Goal: Task Accomplishment & Management: Use online tool/utility

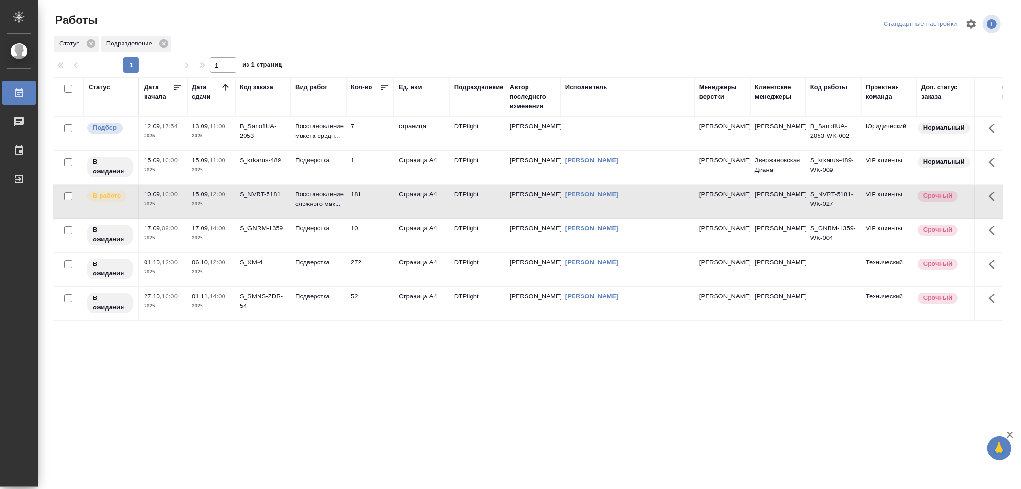
click at [307, 205] on p "Восстановление сложного мак..." at bounding box center [318, 199] width 46 height 19
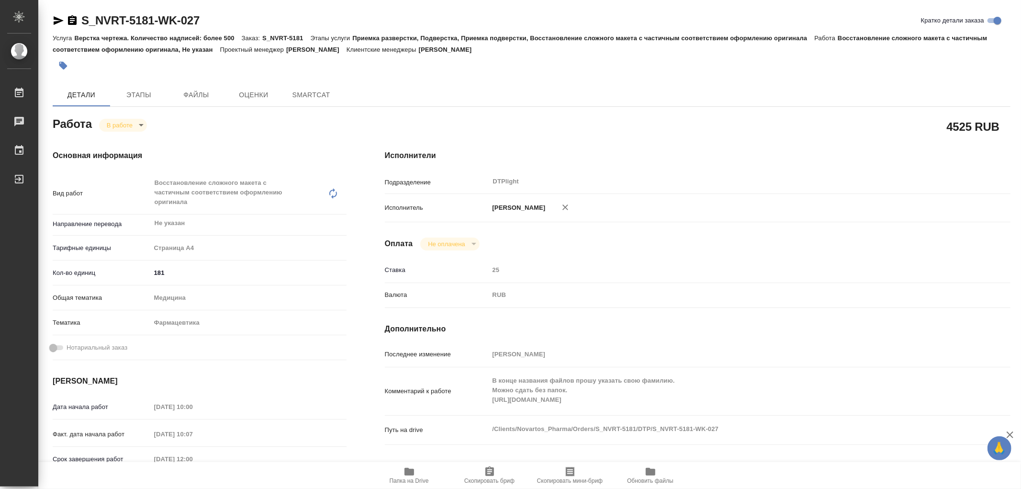
type textarea "x"
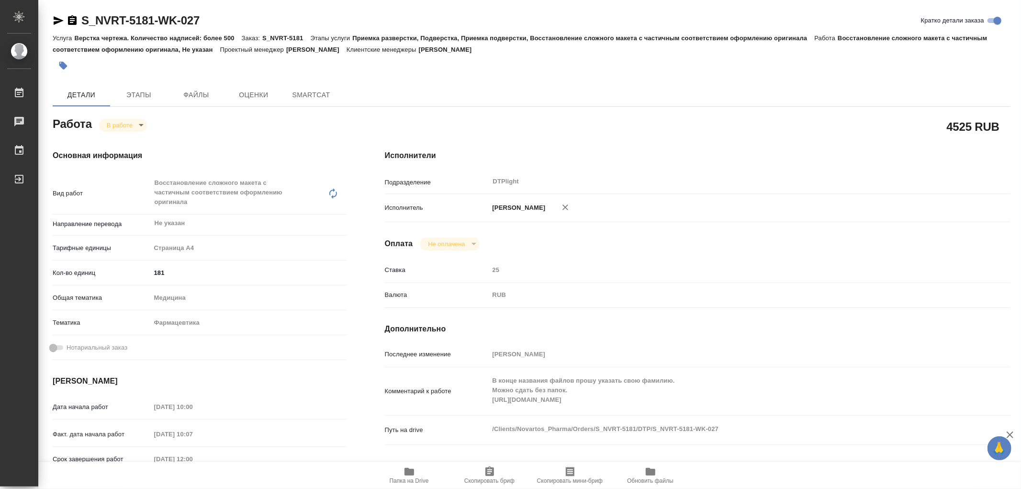
type textarea "x"
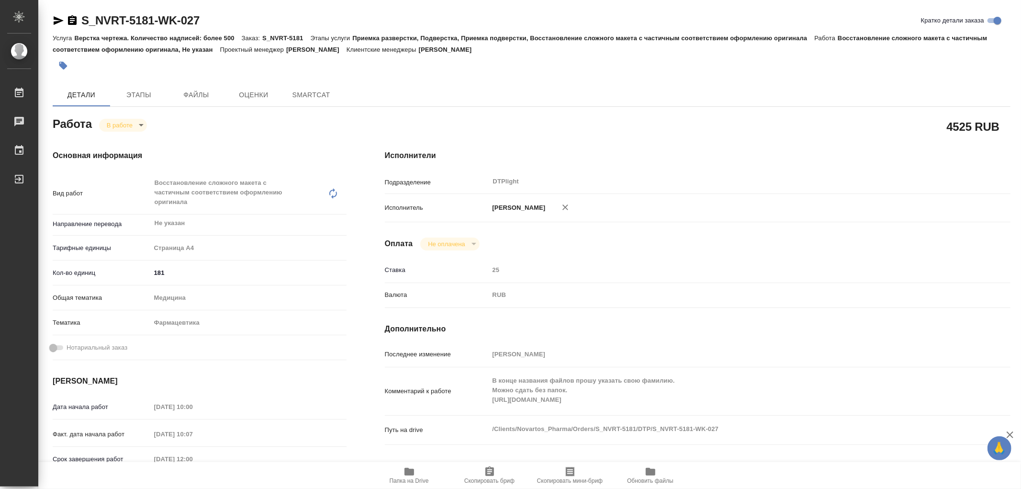
type textarea "x"
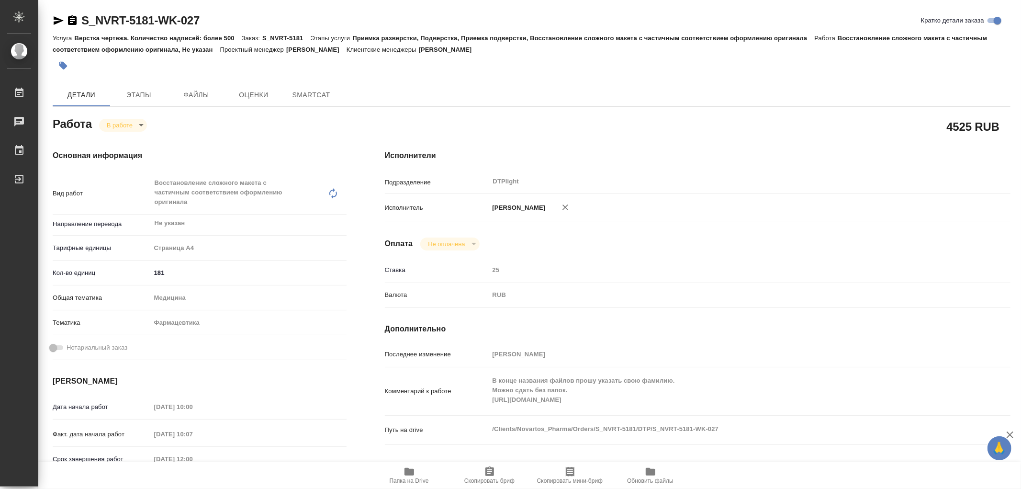
type textarea "x"
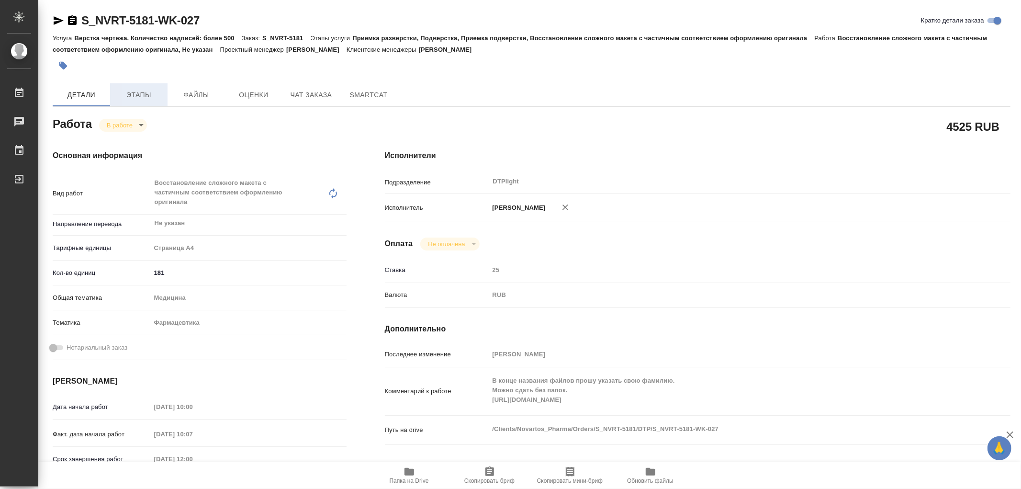
type textarea "x"
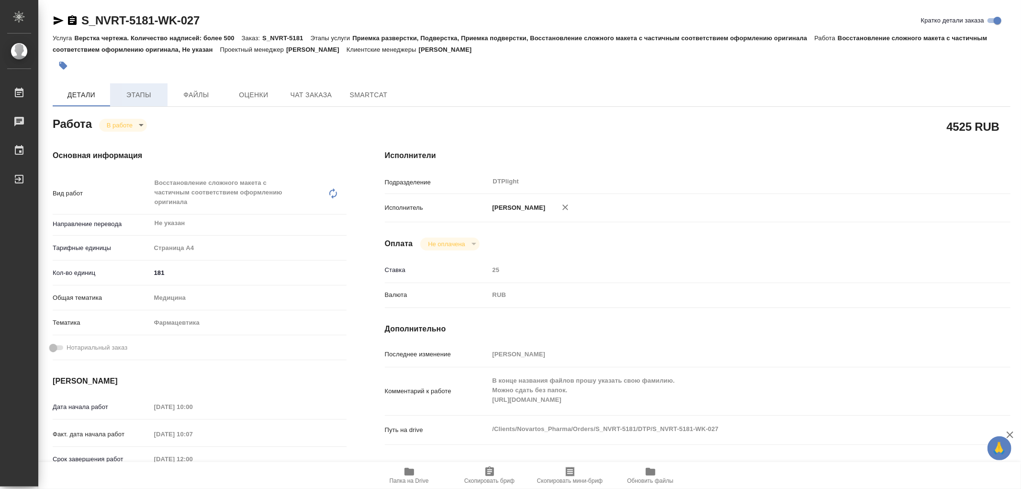
click at [144, 92] on span "Этапы" at bounding box center [139, 95] width 46 height 12
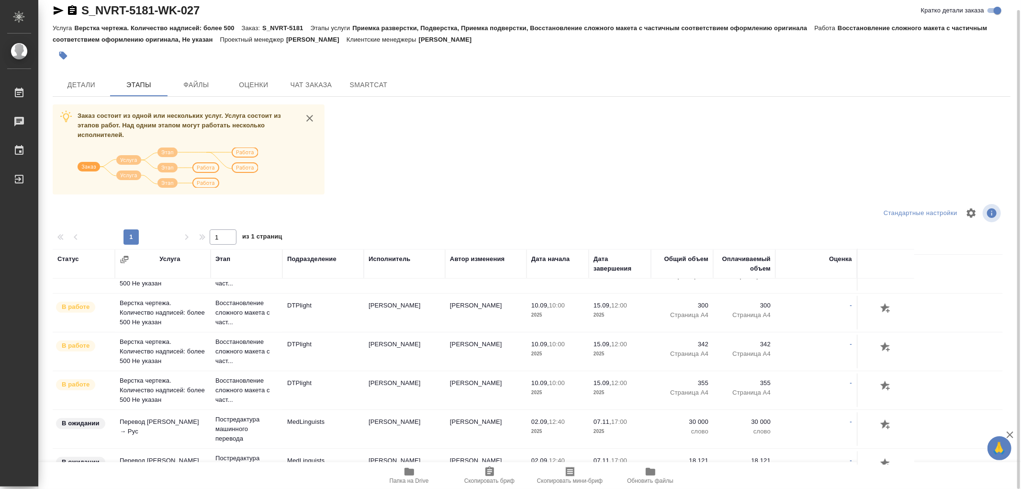
scroll to position [425, 0]
